Goal: Use online tool/utility: Utilize a website feature to perform a specific function

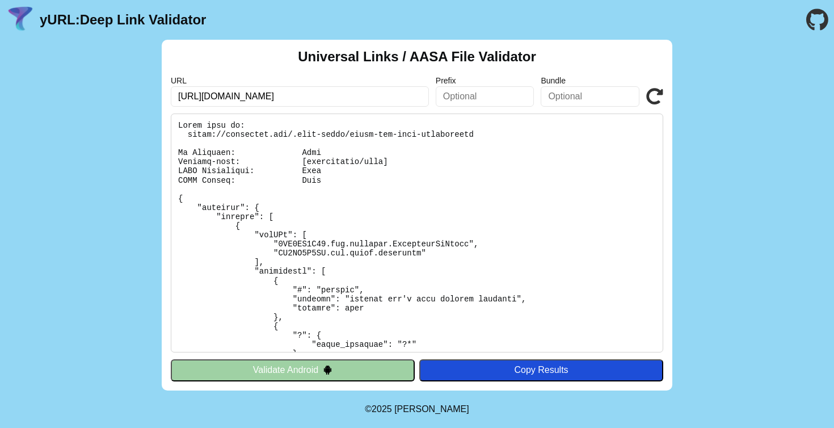
click at [296, 89] on input "https://instagram.com/.well-known/assetlinks.json" at bounding box center [300, 96] width 258 height 20
click at [272, 92] on input "[URL][DOMAIN_NAME]" at bounding box center [300, 96] width 258 height 20
click at [272, 92] on input "https://instagram.com/.well-known/assetlinks.json" at bounding box center [300, 96] width 258 height 20
paste input "google.com/apple-app-site-associati"
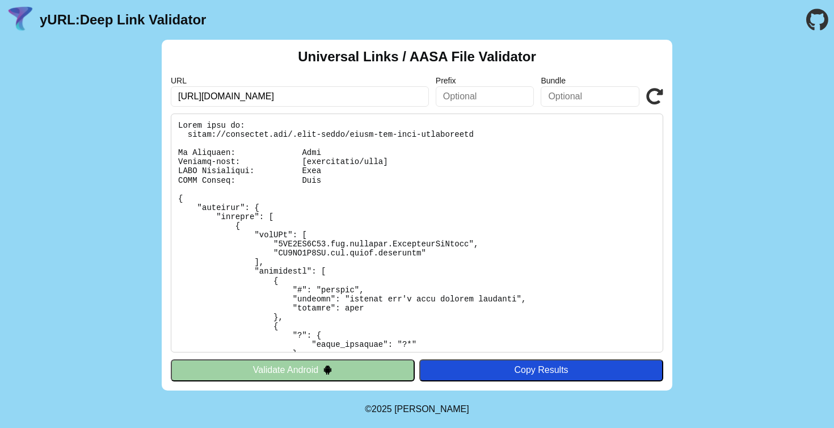
type input "[URL][DOMAIN_NAME]"
click button "Validate" at bounding box center [0, 0] width 0 height 0
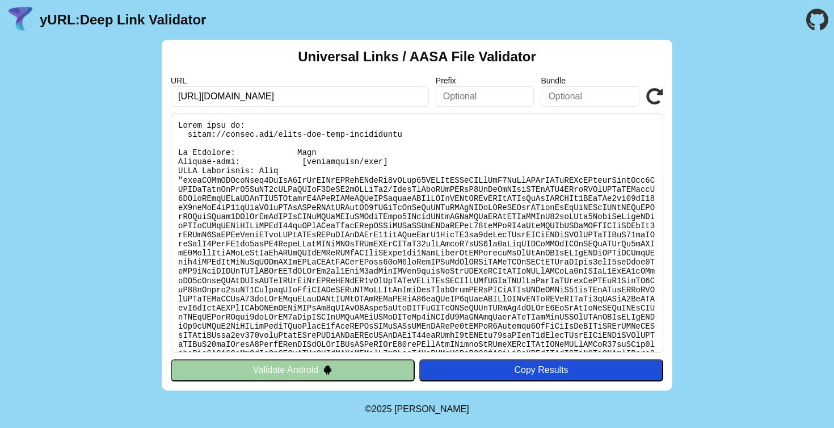
click at [256, 98] on input "https://google.com/apple-app-site-association" at bounding box center [300, 96] width 258 height 20
type input "https://google.com"
click at [275, 367] on button "Validate Android" at bounding box center [293, 370] width 244 height 22
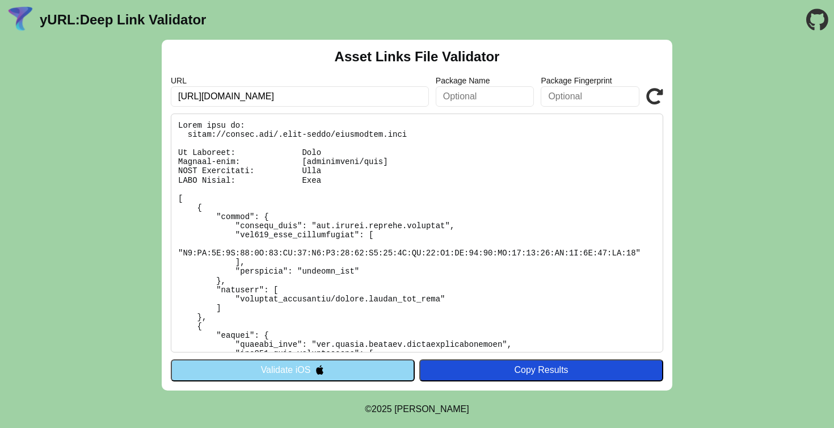
click at [285, 136] on pre at bounding box center [417, 233] width 493 height 239
click at [280, 372] on button "Validate iOS" at bounding box center [293, 370] width 244 height 22
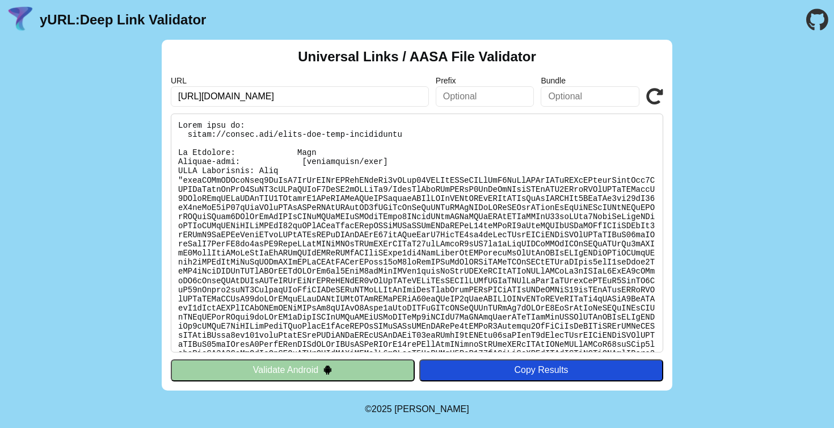
click at [654, 100] on icon at bounding box center [654, 96] width 17 height 17
click at [254, 96] on input "https://google.com/apple-app-site-association" at bounding box center [300, 96] width 258 height 20
type input "https://google.com/"
click at [651, 104] on icon at bounding box center [654, 96] width 17 height 17
click at [293, 138] on pre at bounding box center [417, 233] width 493 height 239
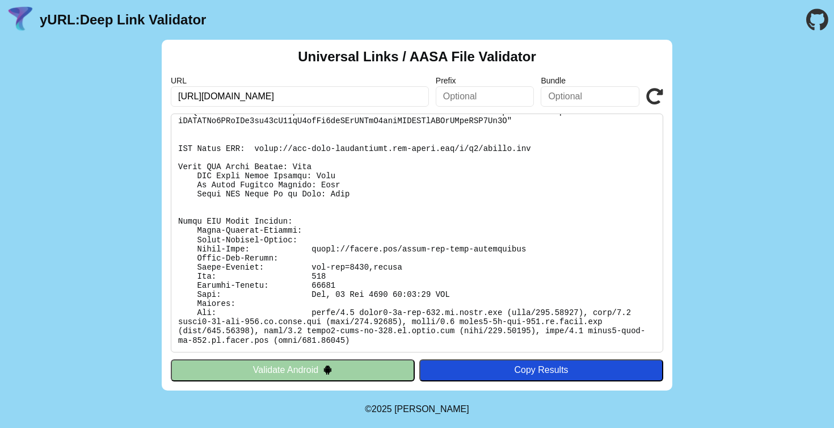
scroll to position [5500, 0]
click at [263, 99] on input "[URL][DOMAIN_NAME]" at bounding box center [300, 96] width 258 height 20
click at [224, 99] on input "[URL][DOMAIN_NAME]" at bounding box center [300, 96] width 258 height 20
type input "[URL][DOMAIN_NAME]"
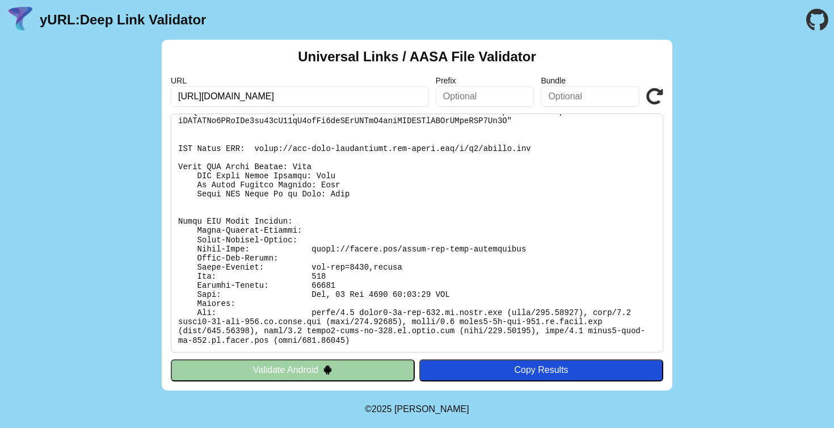
click button "Validate" at bounding box center [0, 0] width 0 height 0
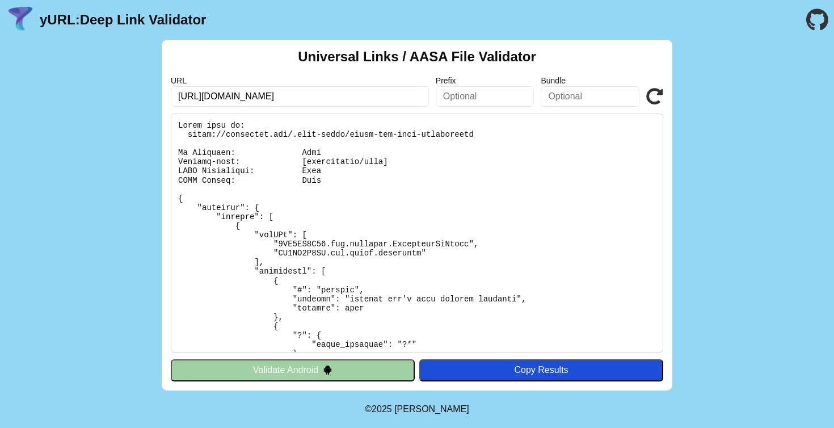
click at [253, 136] on pre at bounding box center [417, 233] width 493 height 239
click at [660, 96] on icon at bounding box center [654, 96] width 17 height 17
click at [457, 99] on input "text" at bounding box center [485, 96] width 99 height 20
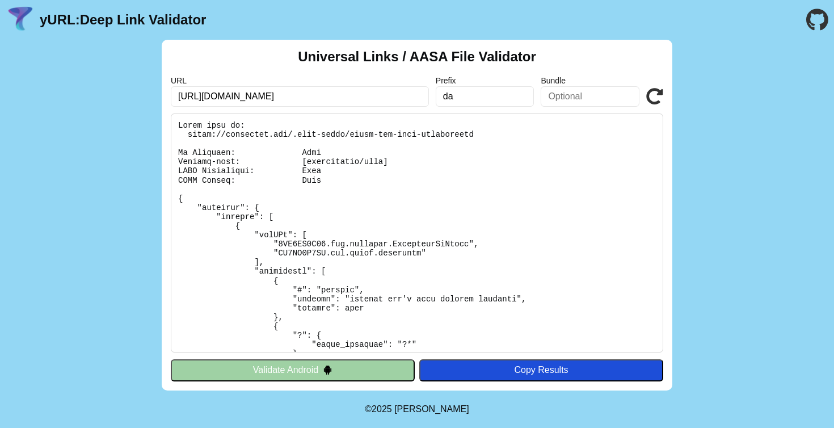
type input "da"
click at [565, 91] on input "d" at bounding box center [590, 96] width 99 height 20
type input "dsa"
click at [654, 94] on icon at bounding box center [654, 96] width 17 height 17
